Goal: Transaction & Acquisition: Purchase product/service

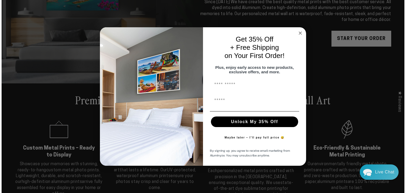
scroll to position [127, 0]
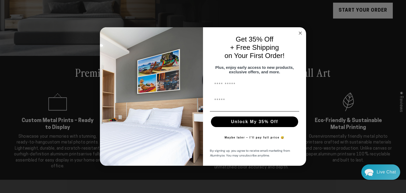
click at [300, 30] on circle "Close dialog" at bounding box center [300, 33] width 6 height 6
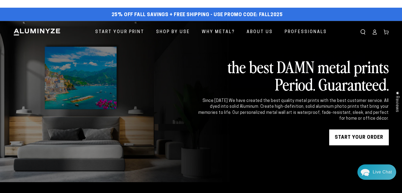
scroll to position [0, 0]
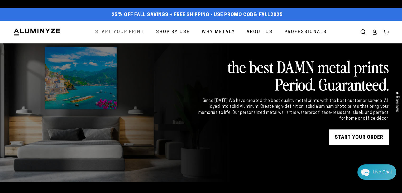
click at [135, 31] on span "Start Your Print" at bounding box center [119, 32] width 49 height 8
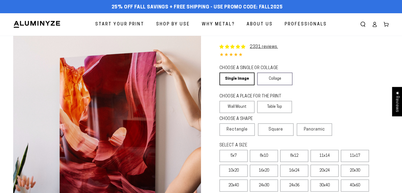
select select "**********"
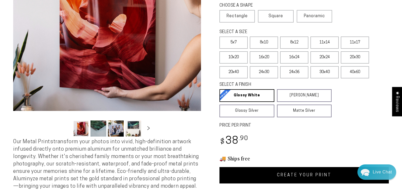
scroll to position [106, 0]
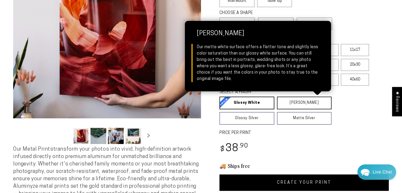
click at [287, 105] on link "Matte White Matte White Our matte white surface offers a flatter tone and sligh…" at bounding box center [304, 102] width 55 height 13
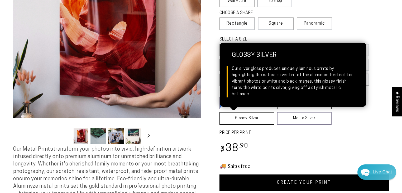
click at [257, 116] on link "Glossy Silver Glossy Silver Our silver gloss produces uniquely luminous prints …" at bounding box center [247, 118] width 55 height 13
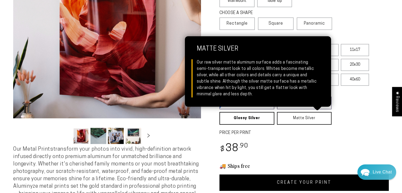
click at [294, 118] on link "Matte Silver Matte Silver Our raw silver matte aluminum surface adds a fascinat…" at bounding box center [304, 118] width 55 height 13
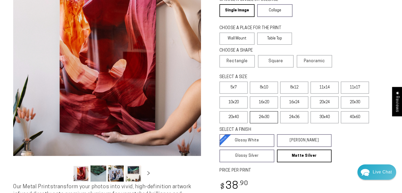
scroll to position [63, 0]
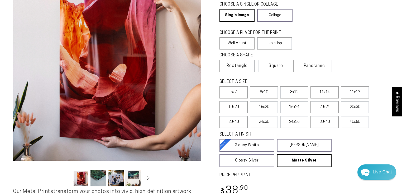
click at [97, 180] on button "Load image 2 in gallery view" at bounding box center [99, 178] width 16 height 16
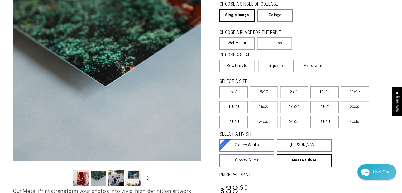
click at [114, 178] on button "Load image 3 in gallery view" at bounding box center [116, 178] width 16 height 16
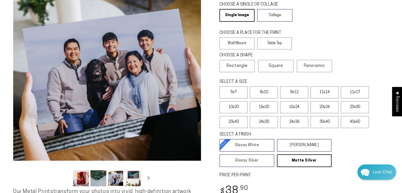
click at [137, 175] on button "Load image 4 in gallery view" at bounding box center [133, 178] width 16 height 16
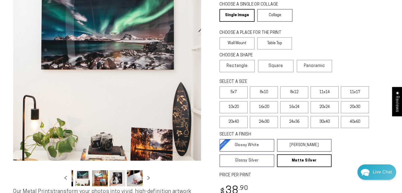
scroll to position [0, 51]
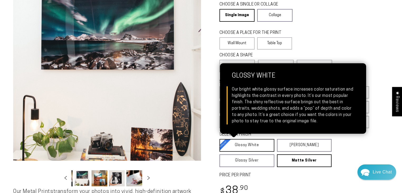
click at [253, 147] on link "Glossy White Glossy White Our bright white glossy surface increases color satur…" at bounding box center [247, 145] width 55 height 13
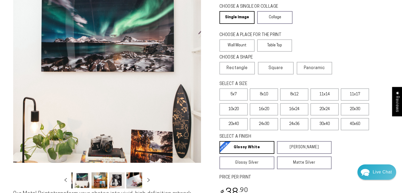
scroll to position [63, 0]
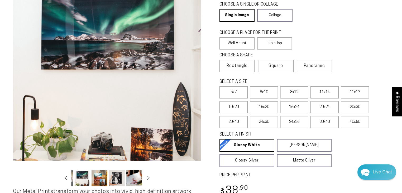
click at [263, 107] on label "16x20" at bounding box center [264, 107] width 28 height 12
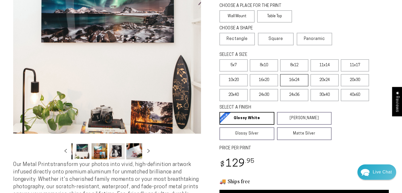
scroll to position [85, 0]
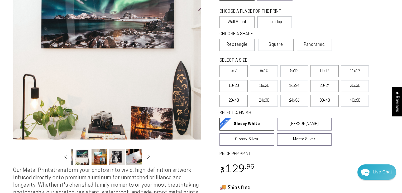
click at [299, 85] on label "16x24" at bounding box center [294, 86] width 28 height 12
click at [322, 85] on label "20x24" at bounding box center [325, 86] width 28 height 12
click at [299, 86] on label "16x24" at bounding box center [294, 86] width 28 height 12
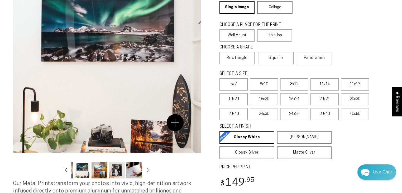
scroll to position [85, 0]
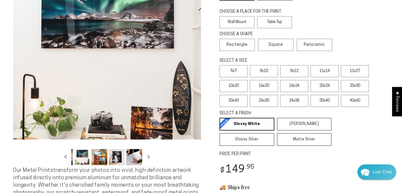
click at [137, 159] on button "Load image 7 in gallery view" at bounding box center [134, 157] width 16 height 16
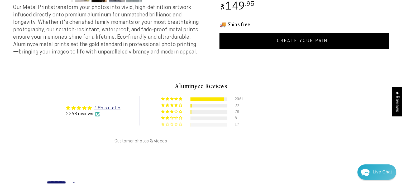
scroll to position [254, 0]
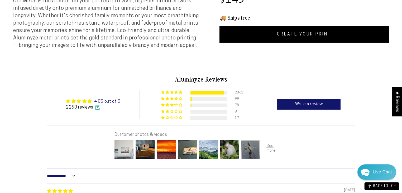
click at [120, 154] on img at bounding box center [124, 149] width 21 height 21
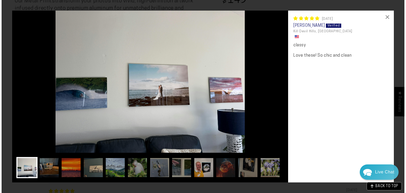
scroll to position [255, 0]
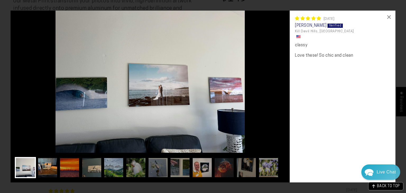
click at [54, 167] on img at bounding box center [47, 167] width 21 height 21
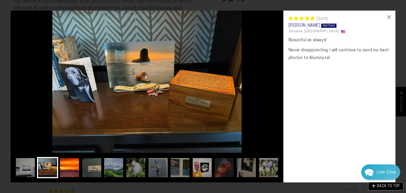
click at [72, 166] on img at bounding box center [69, 167] width 21 height 21
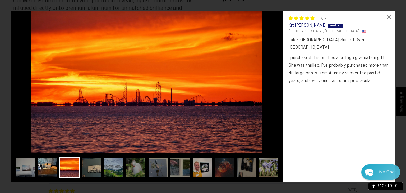
click at [53, 165] on img at bounding box center [47, 167] width 21 height 21
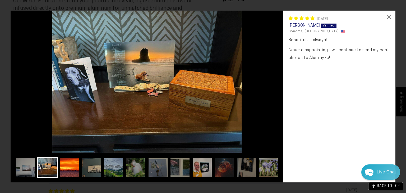
click at [68, 165] on img at bounding box center [69, 167] width 21 height 21
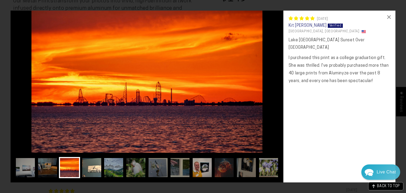
click at [94, 165] on img at bounding box center [91, 167] width 21 height 21
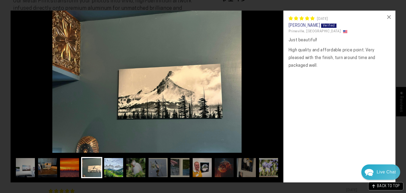
click at [113, 165] on img at bounding box center [113, 167] width 21 height 21
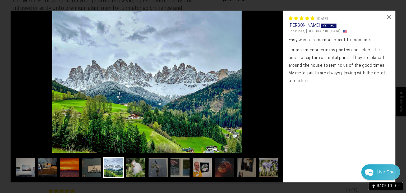
click at [127, 165] on img at bounding box center [135, 167] width 21 height 21
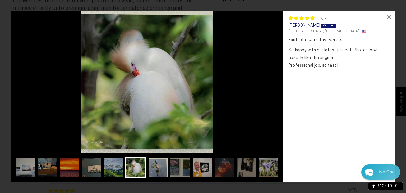
click at [156, 167] on img at bounding box center [157, 167] width 21 height 21
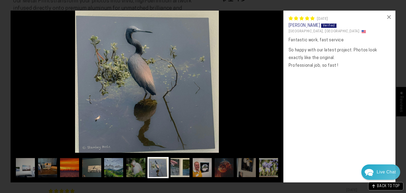
click at [180, 167] on img at bounding box center [179, 167] width 21 height 21
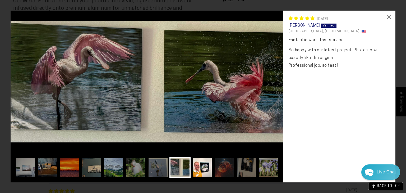
click at [208, 168] on img at bounding box center [201, 167] width 21 height 21
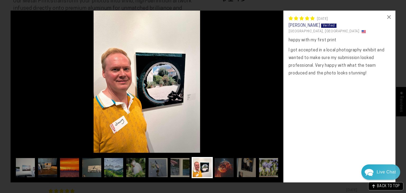
click at [220, 168] on img at bounding box center [223, 167] width 21 height 21
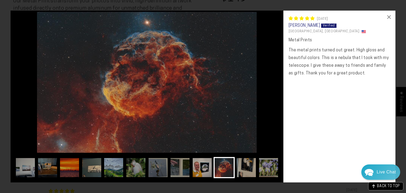
click at [237, 170] on img at bounding box center [246, 167] width 21 height 21
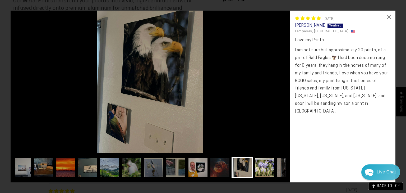
click at [273, 164] on img at bounding box center [264, 167] width 21 height 21
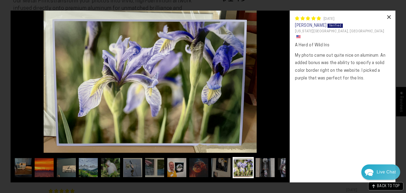
click at [387, 18] on div "×" at bounding box center [388, 17] width 13 height 13
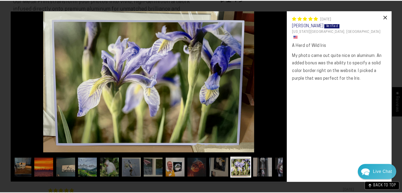
scroll to position [254, 0]
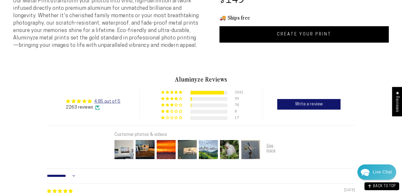
click at [285, 31] on link "CREATE YOUR PRINT" at bounding box center [305, 34] width 170 height 16
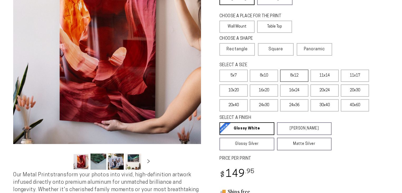
scroll to position [63, 0]
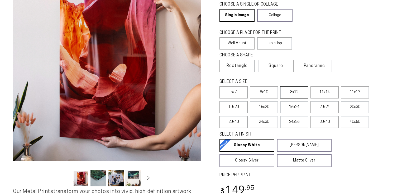
select select "**********"
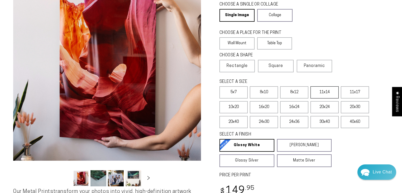
click at [332, 95] on label "11x14" at bounding box center [325, 92] width 28 height 12
click at [349, 93] on label "11x17" at bounding box center [355, 92] width 28 height 12
click at [236, 109] on label "10x20" at bounding box center [234, 107] width 28 height 12
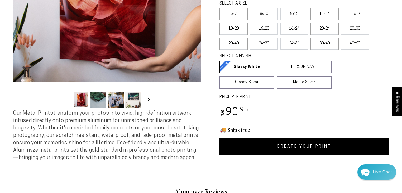
scroll to position [148, 0]
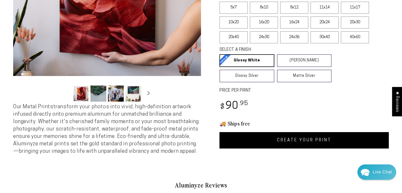
click at [282, 140] on link "CREATE YOUR PRINT" at bounding box center [305, 140] width 170 height 16
